Goal: Task Accomplishment & Management: Manage account settings

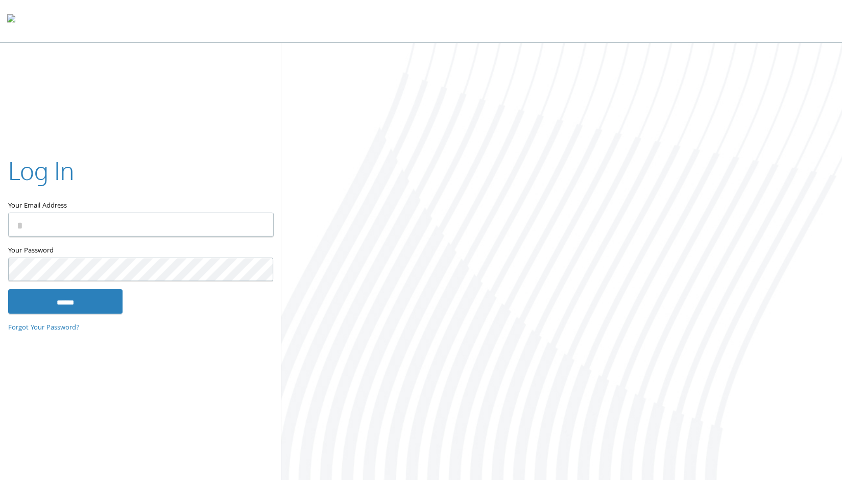
type input "**********"
click at [77, 306] on input "******" at bounding box center [65, 301] width 114 height 24
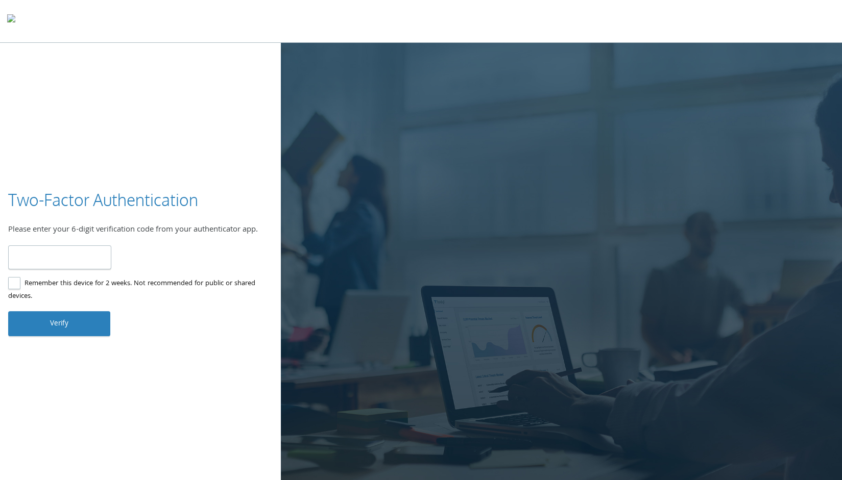
type input "******"
